Goal: Transaction & Acquisition: Subscribe to service/newsletter

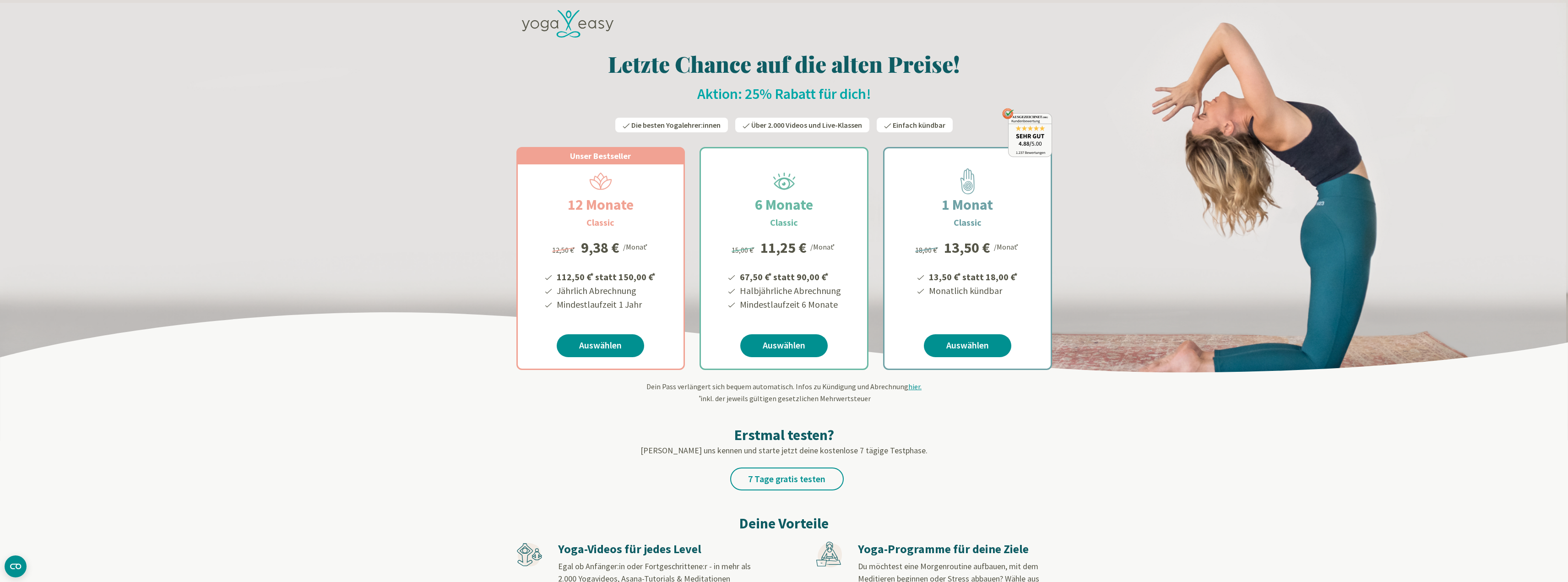
scroll to position [46, 0]
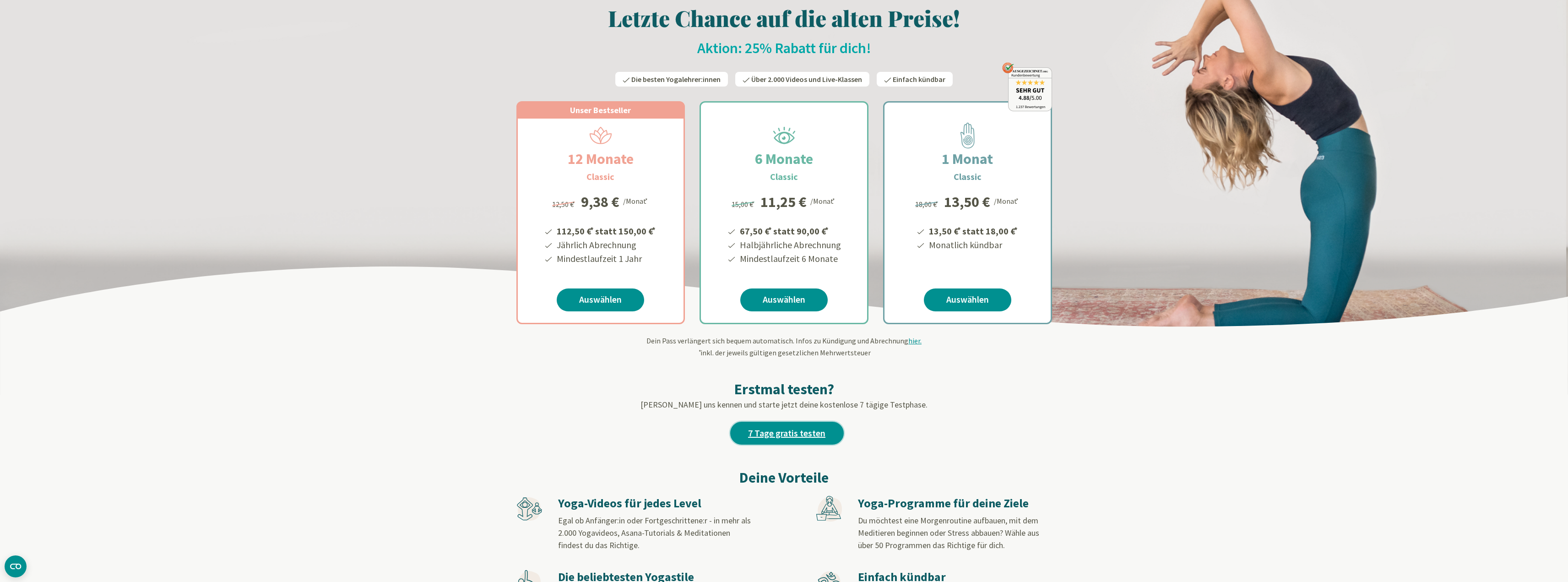
click at [793, 430] on link "7 Tage gratis testen" at bounding box center [787, 433] width 114 height 23
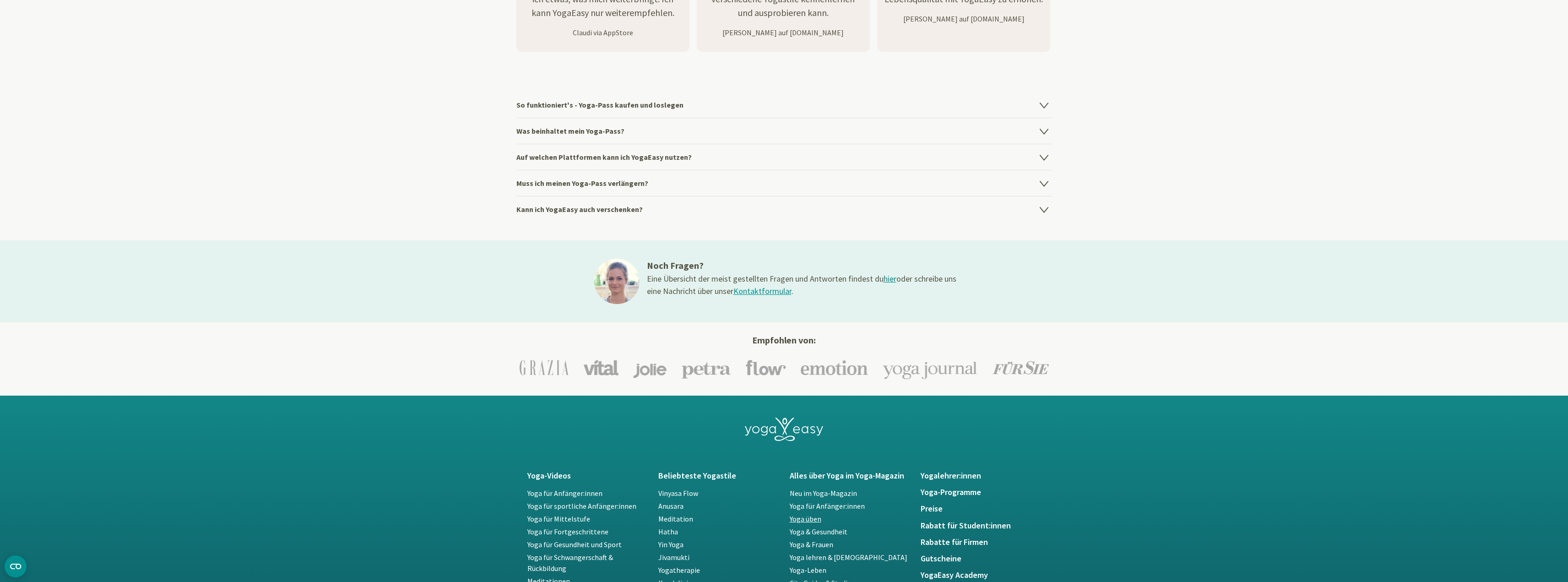
scroll to position [1282, 0]
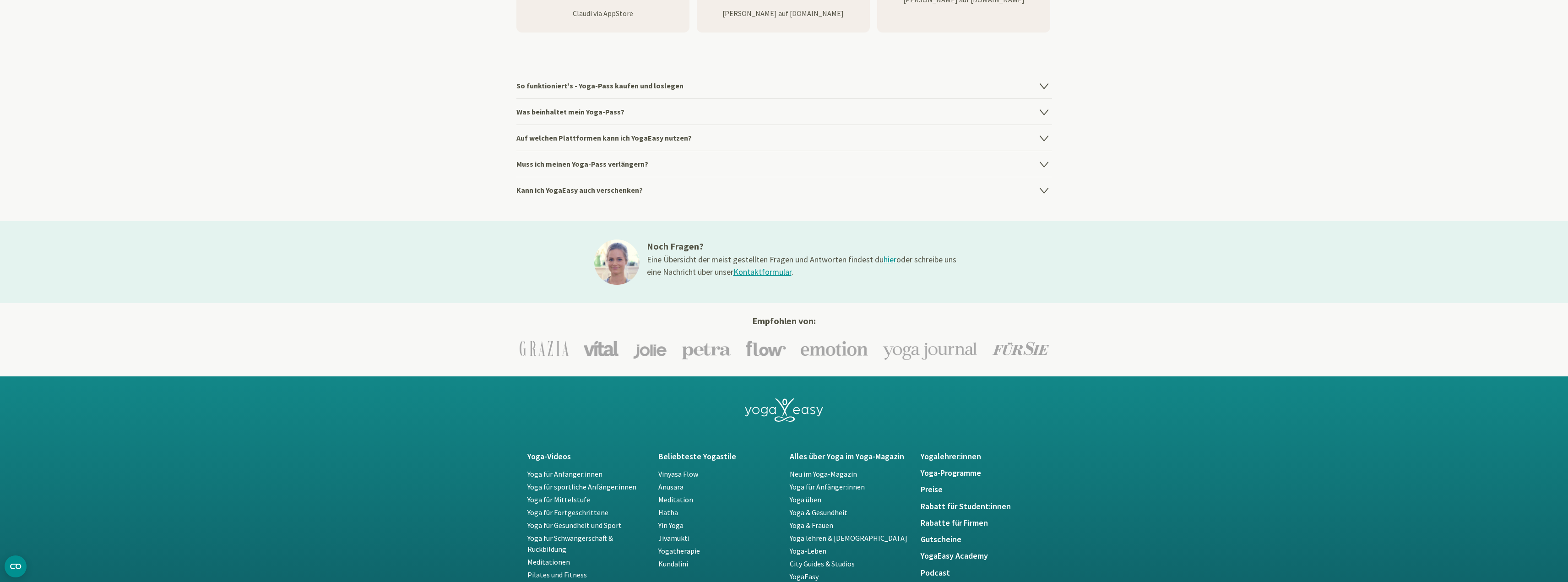
click at [872, 88] on h4 "So funktioniert's - Yoga-Pass kaufen und loslegen" at bounding box center [784, 86] width 536 height 26
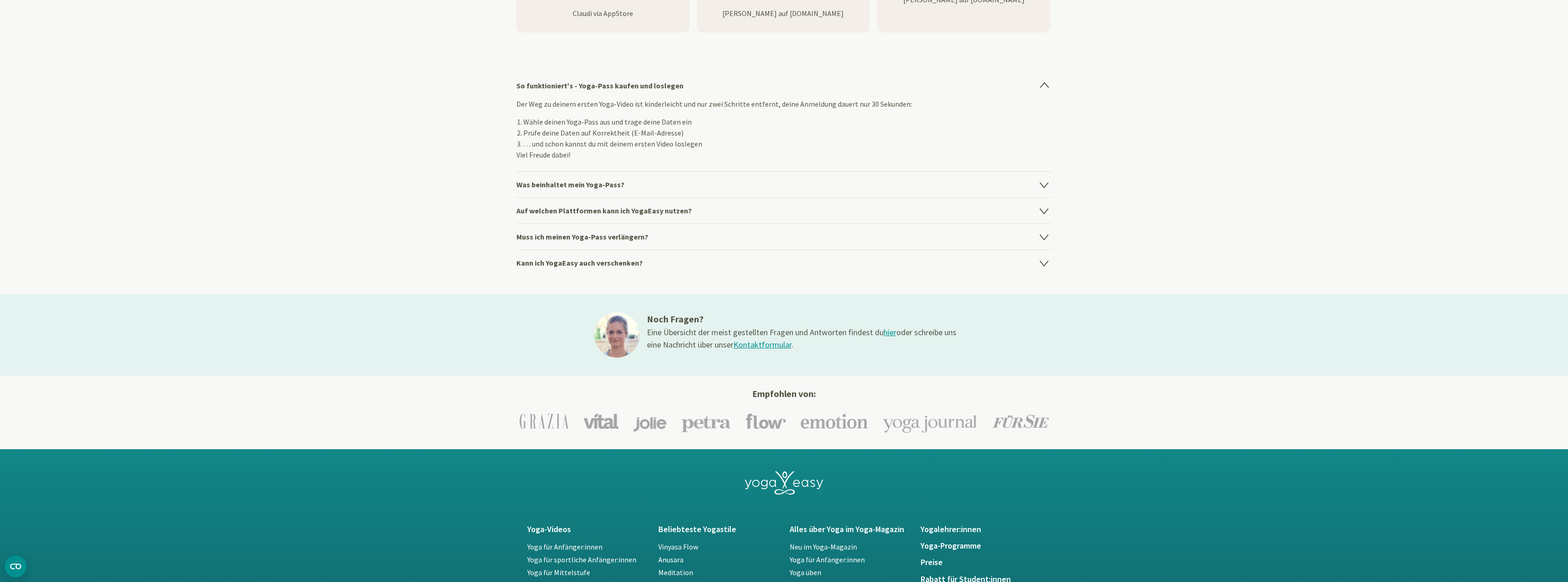
click at [850, 212] on h4 "Auf welchen Plattformen kann ich YogaEasy nutzen?" at bounding box center [784, 210] width 536 height 26
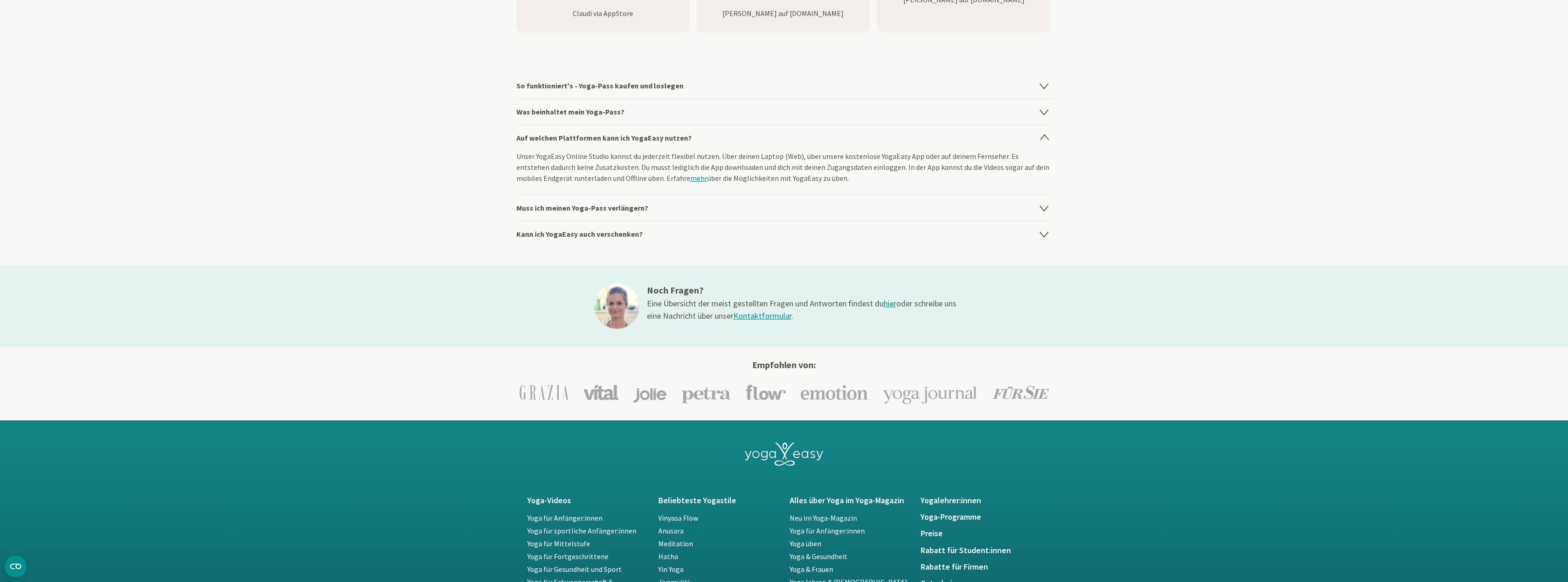
click at [850, 223] on h4 "Kann ich YogaEasy auch verschenken?" at bounding box center [784, 234] width 536 height 26
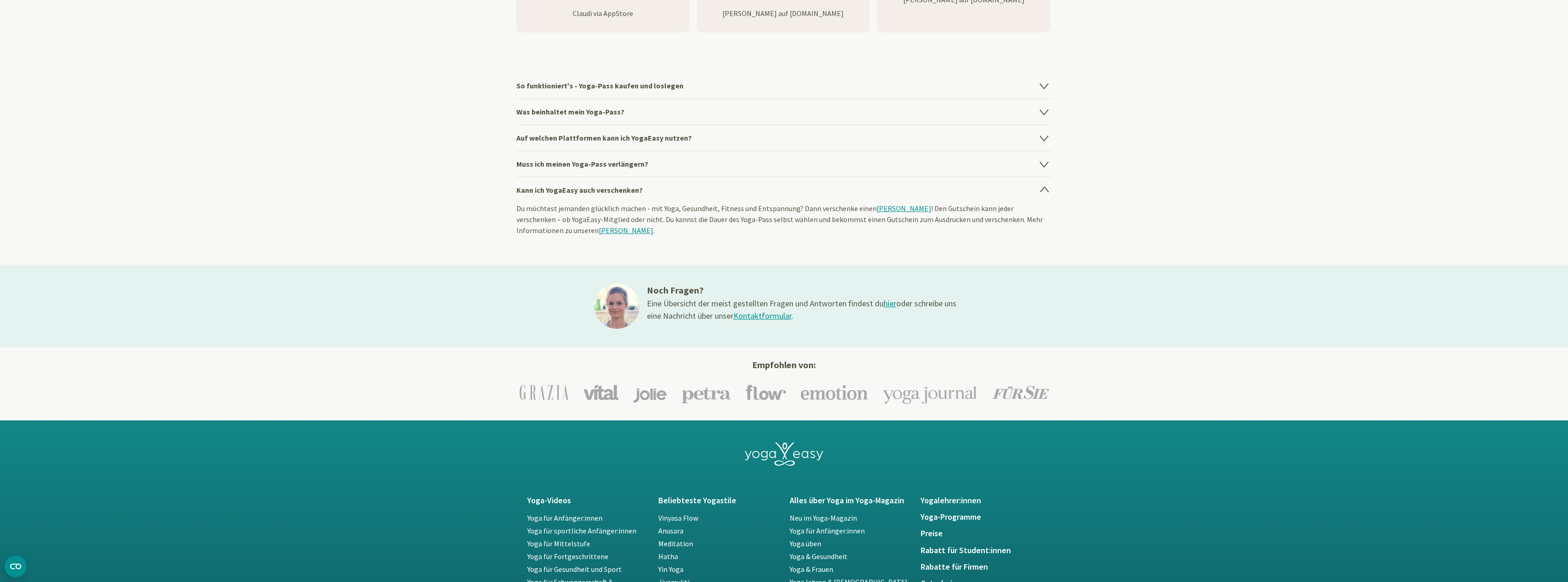
click at [858, 169] on h4 "Muss ich meinen Yoga-Pass verlängern?" at bounding box center [784, 163] width 536 height 26
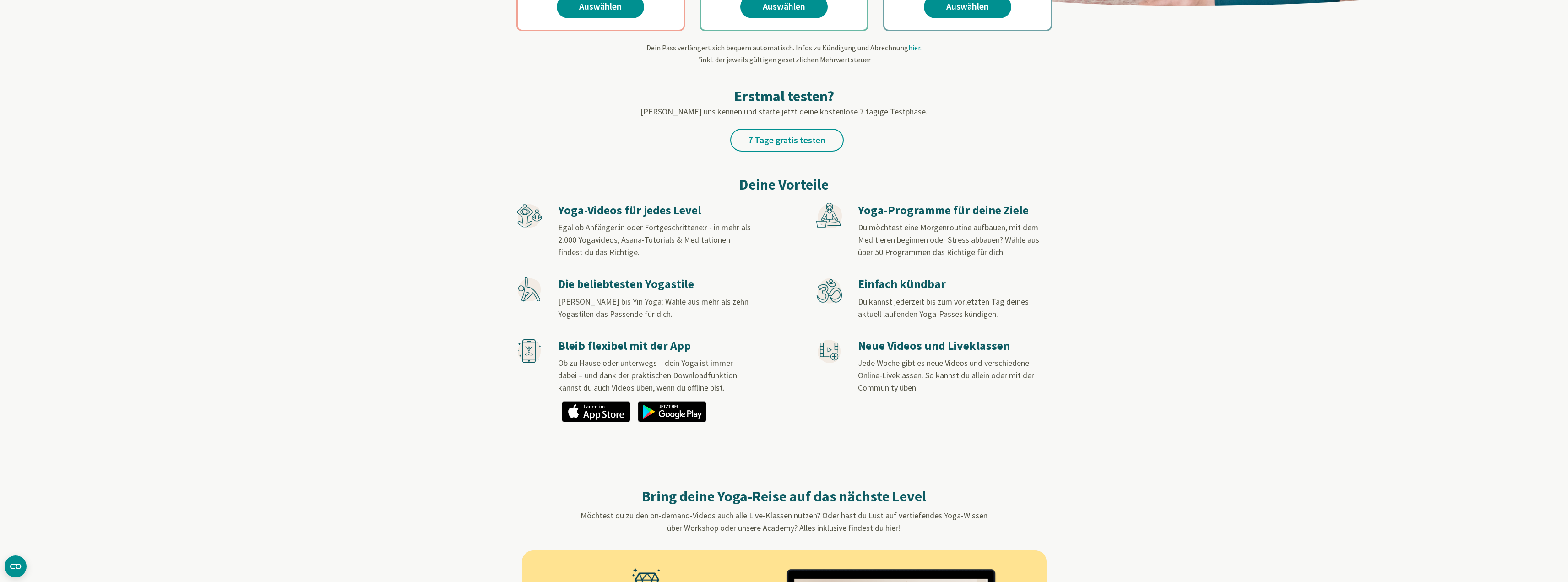
scroll to position [320, 0]
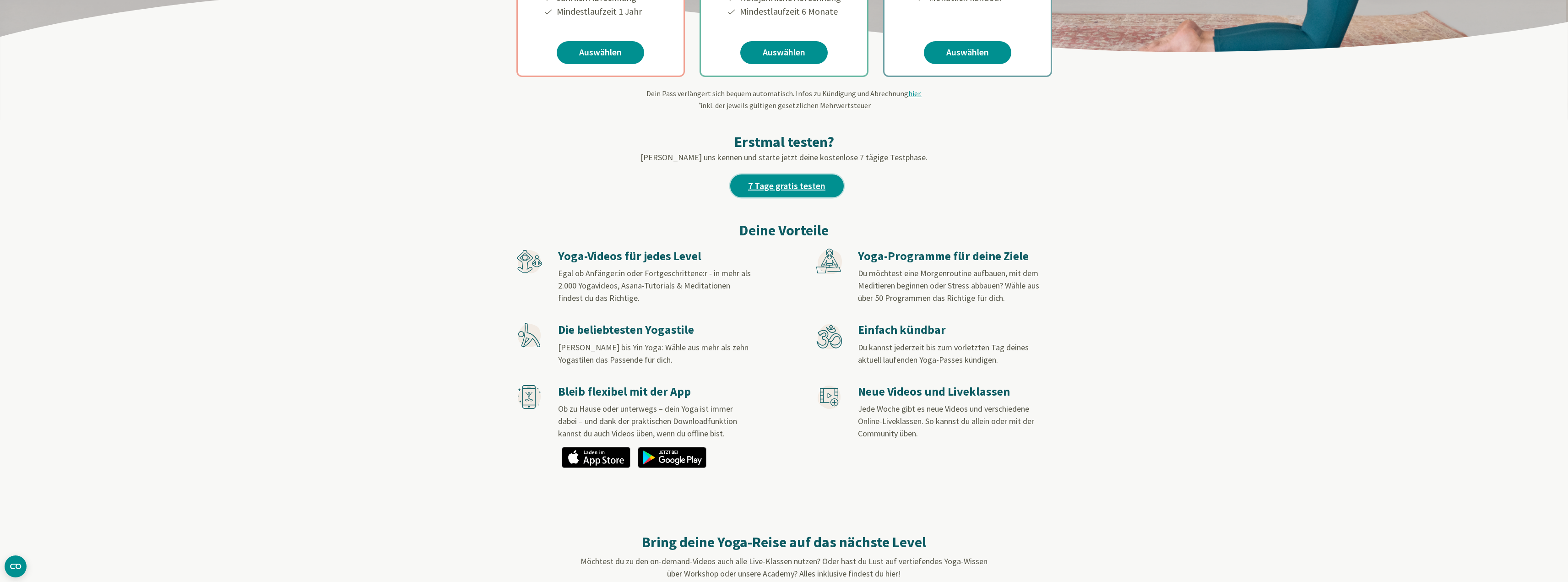
click at [828, 175] on link "7 Tage gratis testen" at bounding box center [787, 186] width 114 height 23
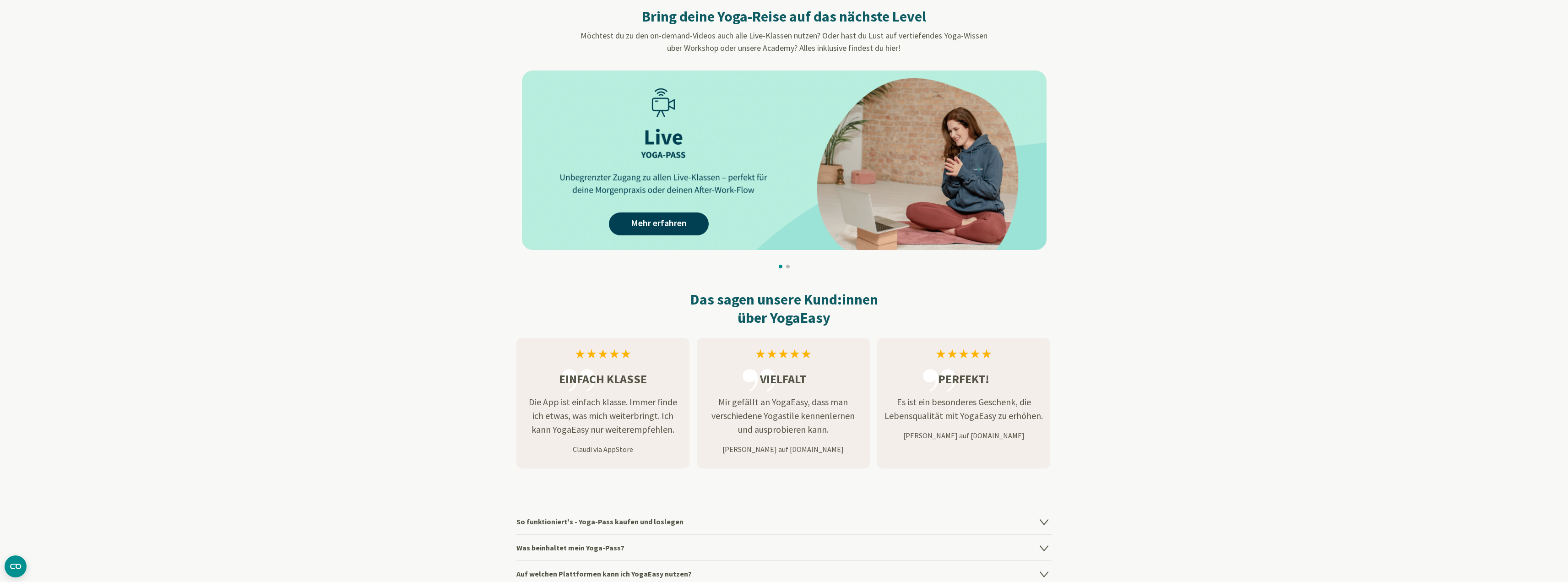
scroll to position [1145, 0]
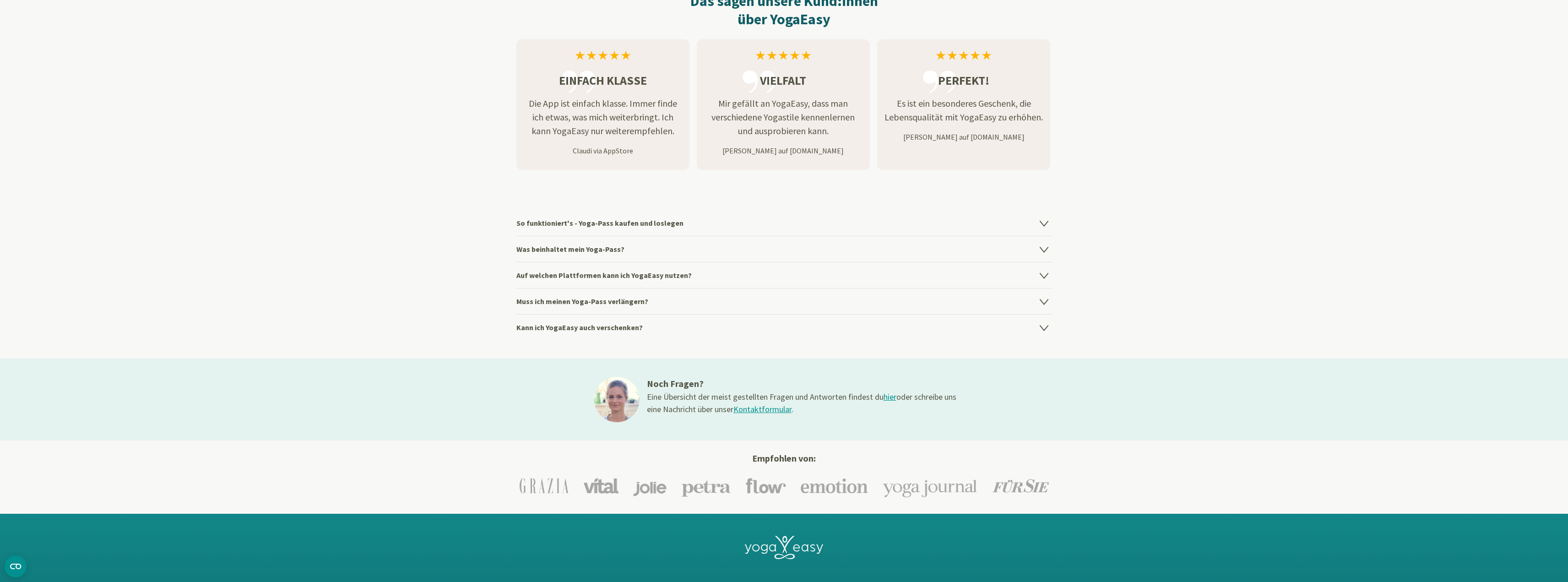
click at [1048, 299] on icon at bounding box center [1045, 301] width 11 height 11
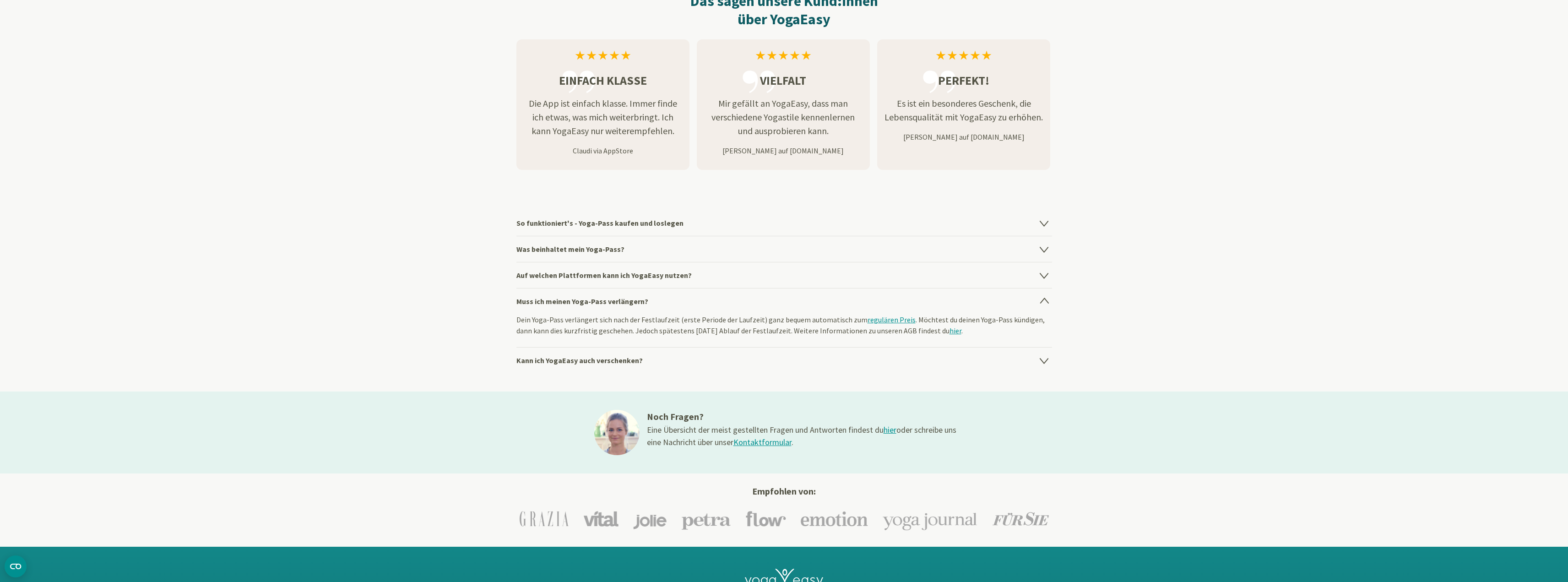
click at [950, 329] on link "hier" at bounding box center [956, 331] width 12 height 9
click at [747, 225] on h4 "So funktioniert's - Yoga-Pass kaufen und loslegen" at bounding box center [784, 223] width 536 height 26
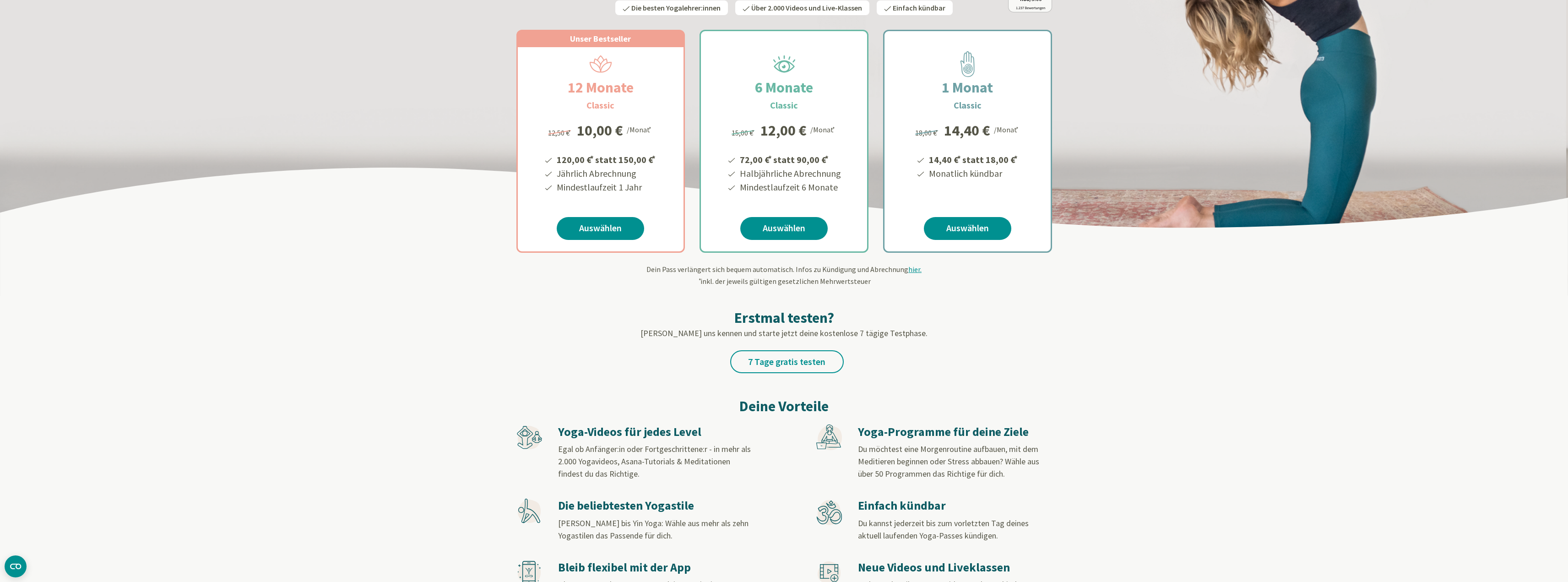
scroll to position [229, 0]
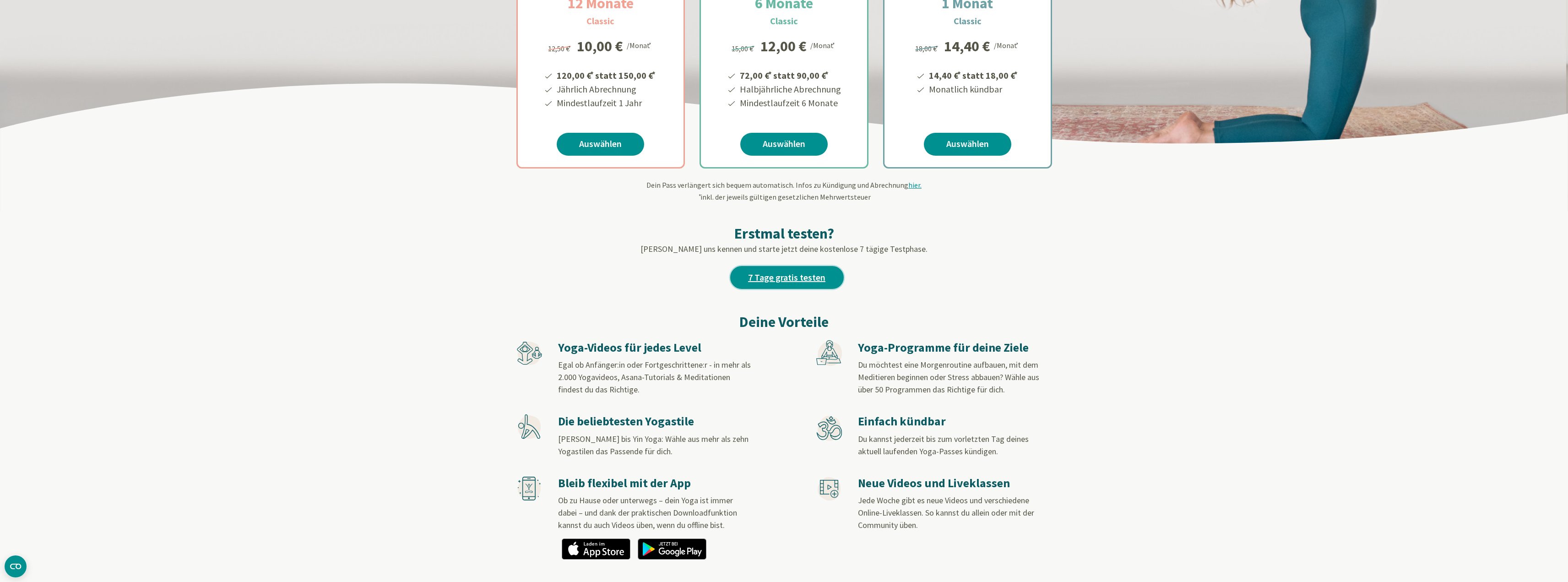
click at [794, 278] on link "7 Tage gratis testen" at bounding box center [787, 278] width 114 height 23
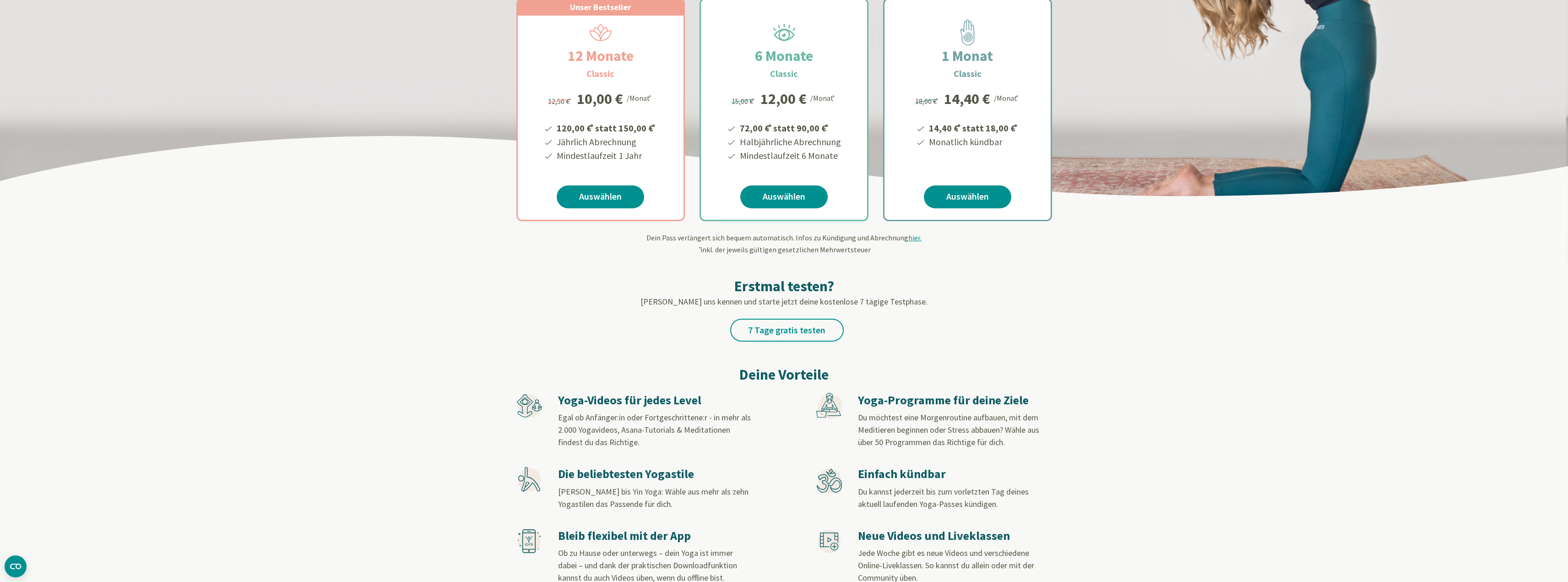
scroll to position [183, 0]
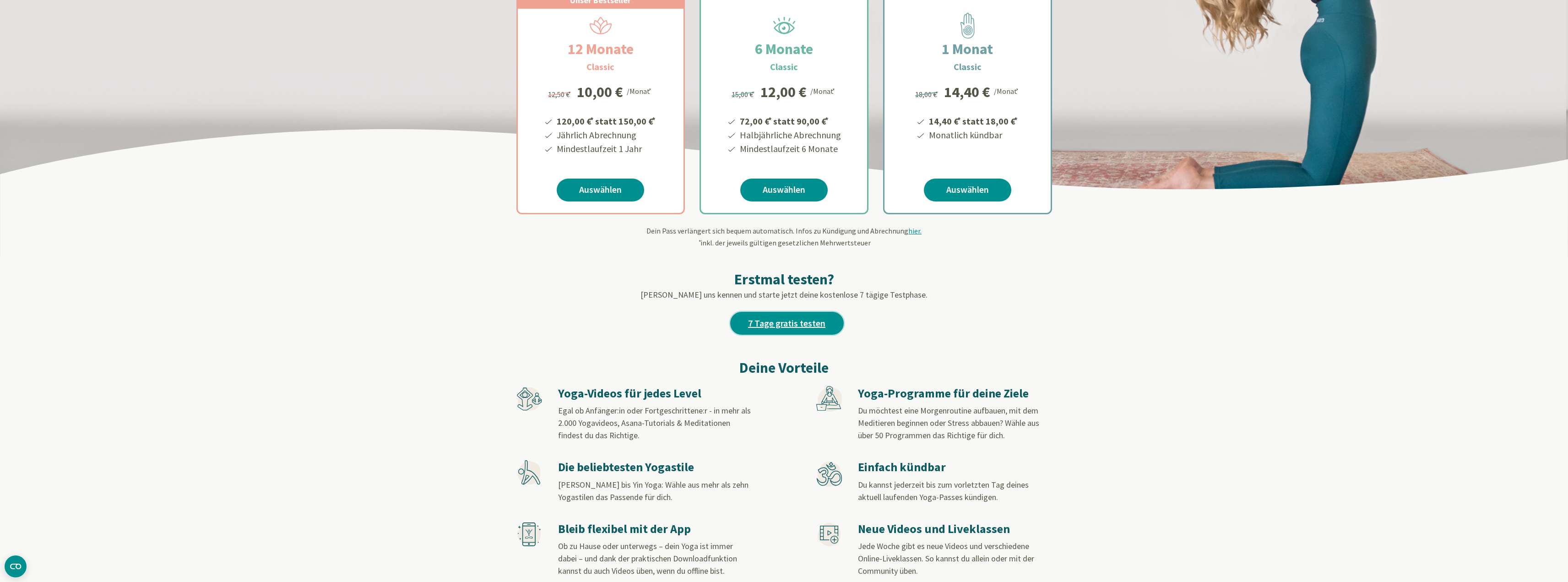
click at [821, 318] on link "7 Tage gratis testen" at bounding box center [787, 323] width 114 height 23
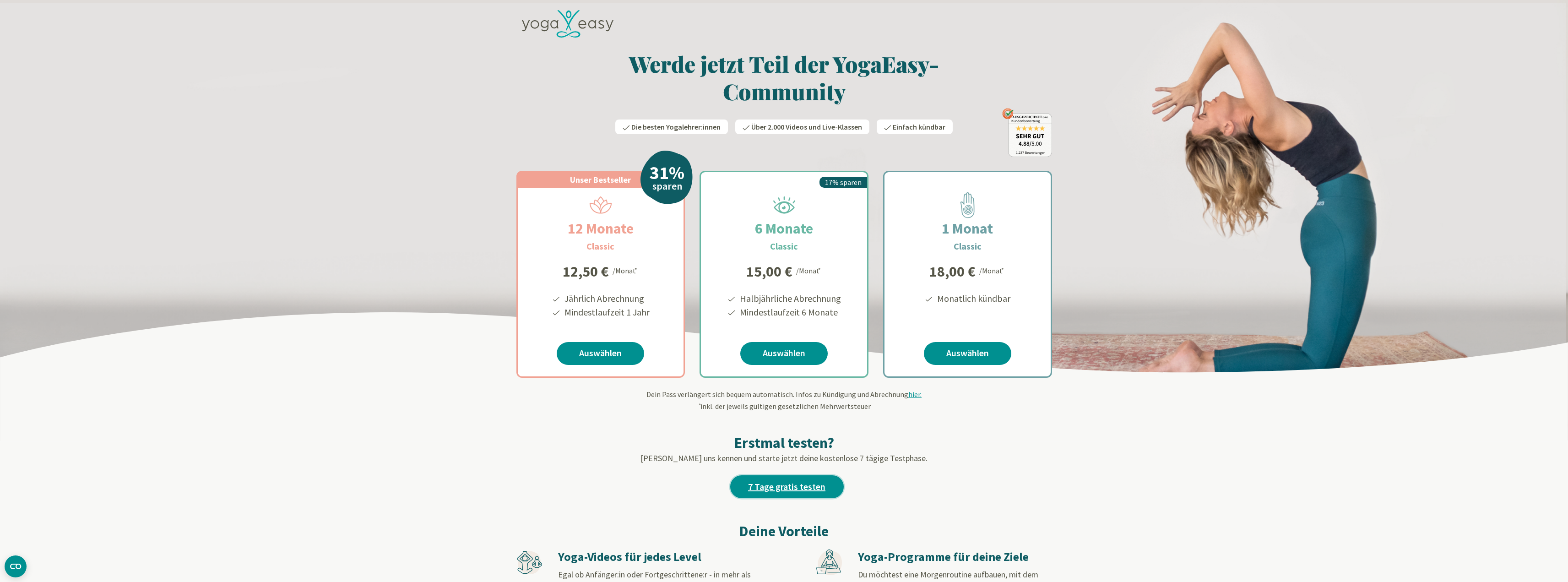
click at [776, 483] on link "7 Tage gratis testen" at bounding box center [787, 487] width 114 height 23
